Goal: Information Seeking & Learning: Learn about a topic

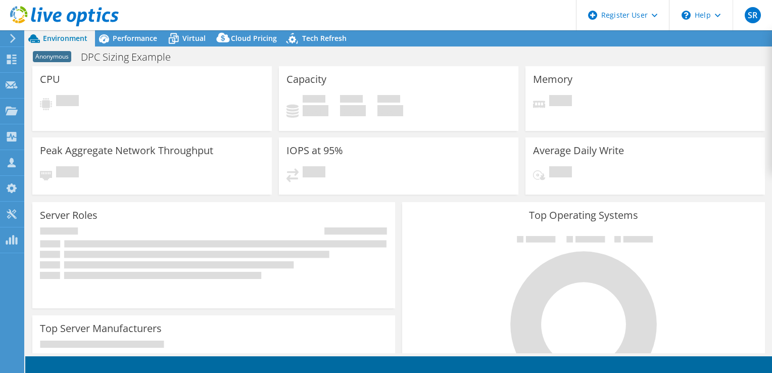
select select "USD"
select select "USEast"
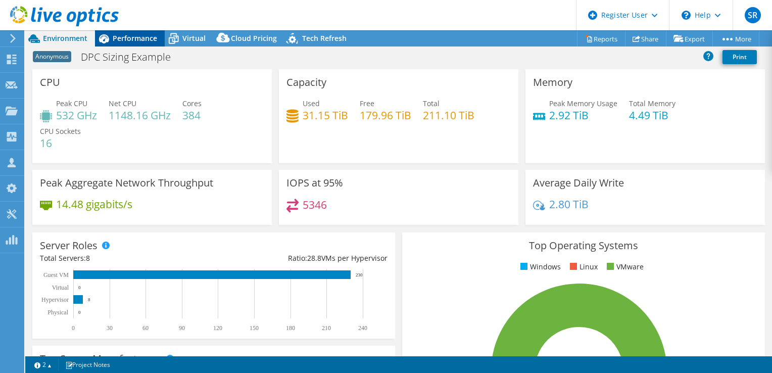
click at [136, 39] on span "Performance" at bounding box center [135, 38] width 44 height 10
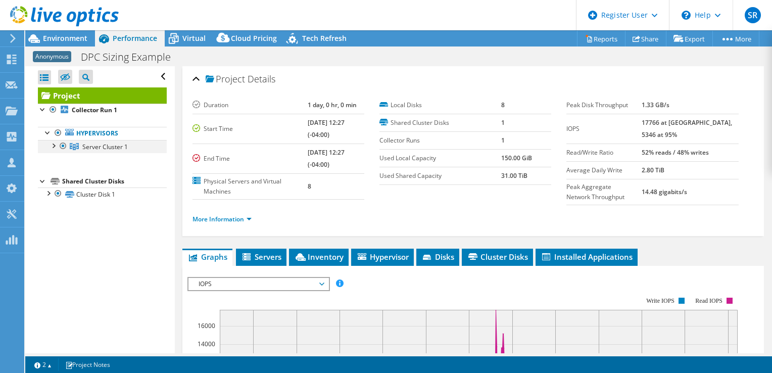
click at [49, 147] on div at bounding box center [53, 145] width 10 height 10
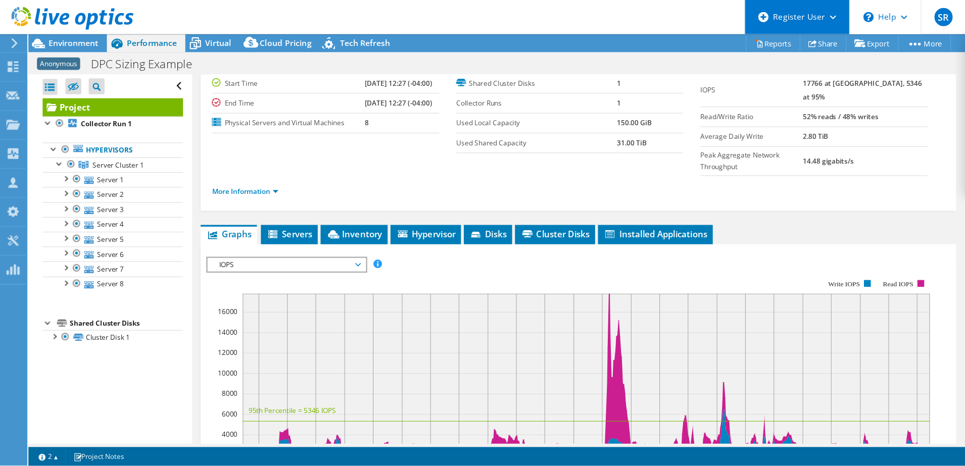
scroll to position [49, 0]
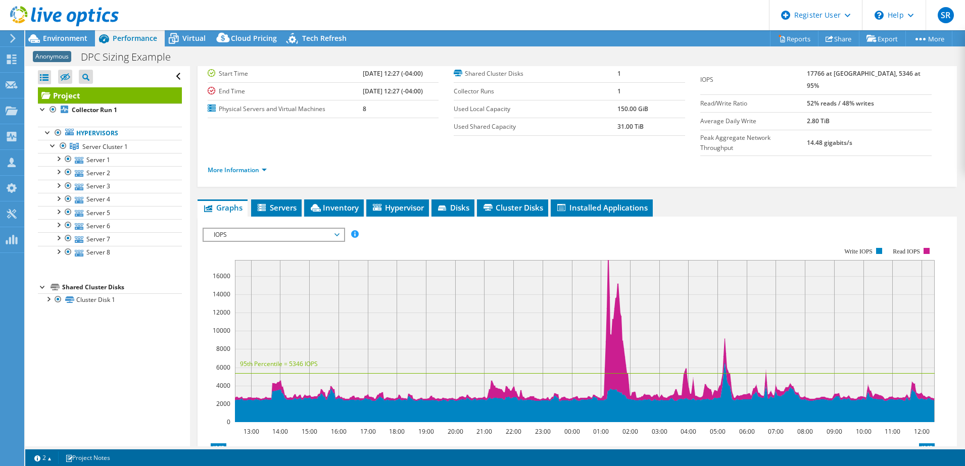
drag, startPoint x: 600, startPoint y: 8, endPoint x: 508, endPoint y: 443, distance: 445.4
click at [508, 372] on icon at bounding box center [572, 472] width 723 height 36
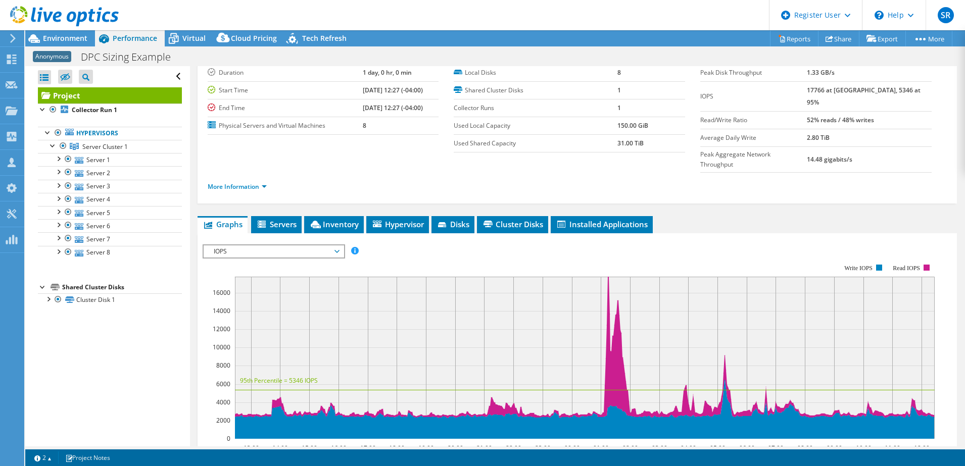
scroll to position [24, 0]
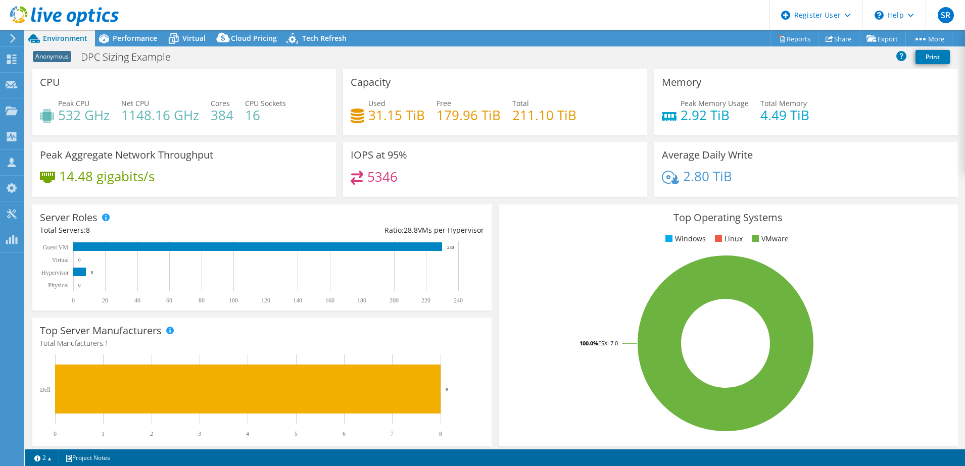
select select "USEast"
select select "USD"
click at [144, 39] on span "Performance" at bounding box center [135, 38] width 44 height 10
